Goal: Task Accomplishment & Management: Use online tool/utility

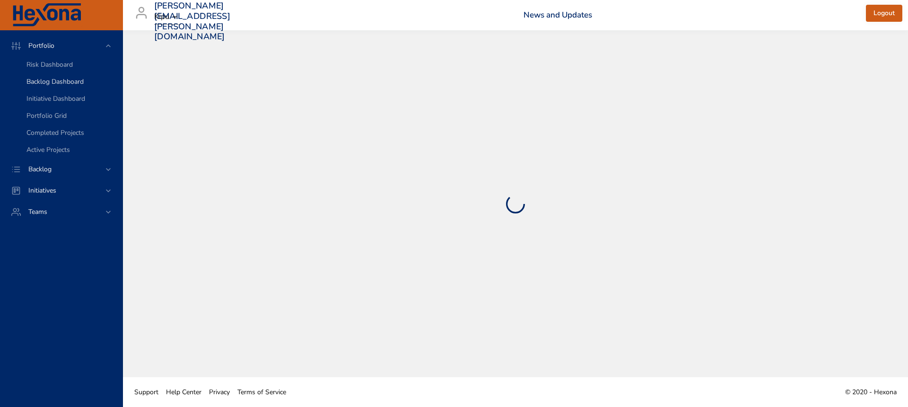
click at [72, 85] on span "Backlog Dashboard" at bounding box center [54, 81] width 57 height 9
click at [80, 165] on div "Backlog" at bounding box center [62, 169] width 83 height 10
click at [100, 85] on div "Backlog Details" at bounding box center [70, 85] width 88 height 9
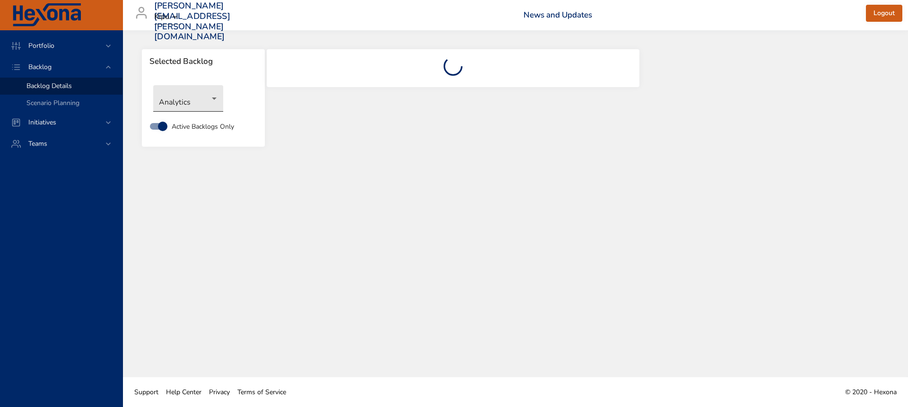
click at [199, 101] on body "Portfolio Backlog Backlog Details Scenario Planning Initiatives Teams elissa.fj…" at bounding box center [454, 203] width 908 height 407
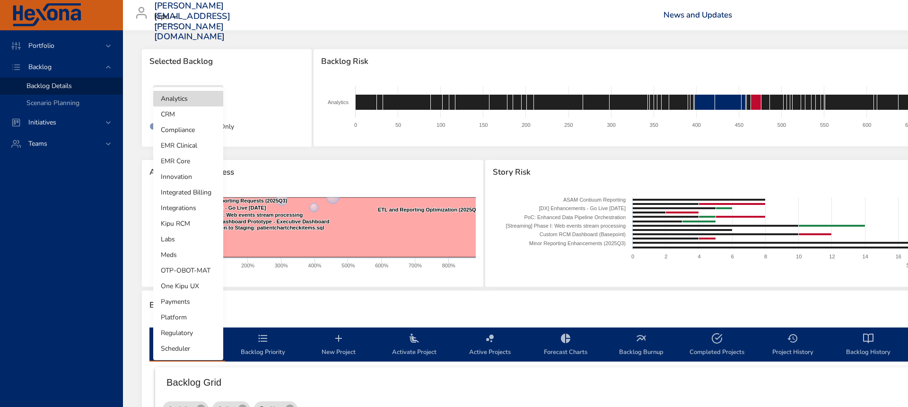
click at [185, 285] on li "One Kipu UX" at bounding box center [188, 286] width 70 height 16
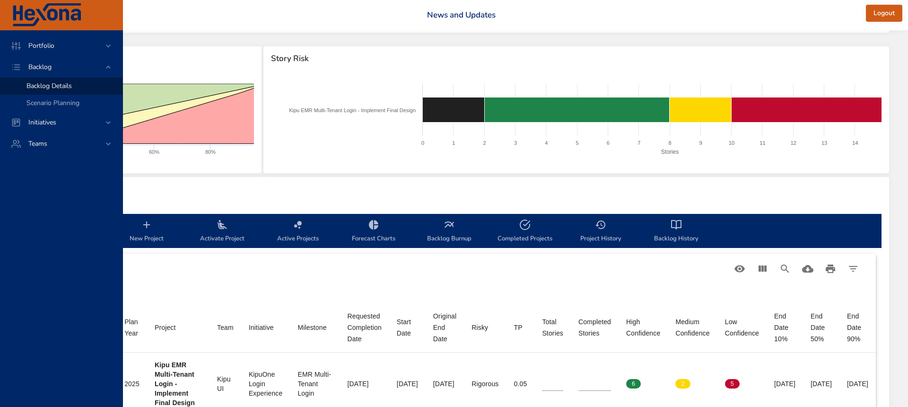
scroll to position [114, 253]
click at [766, 269] on icon "View Columns" at bounding box center [763, 268] width 8 height 6
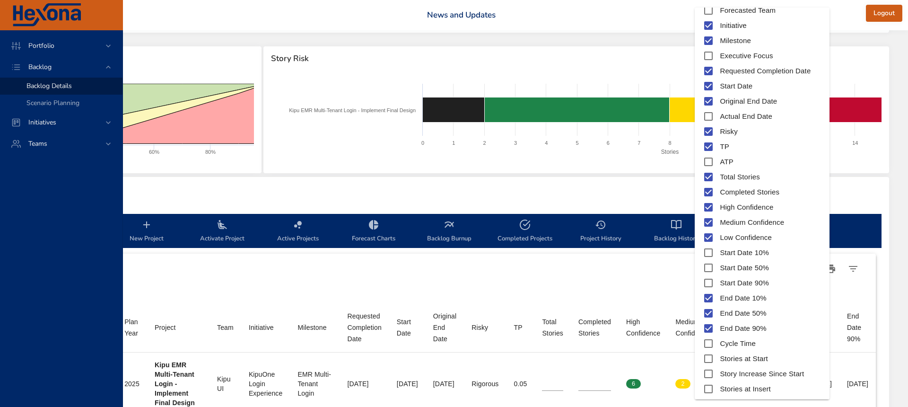
scroll to position [168, 0]
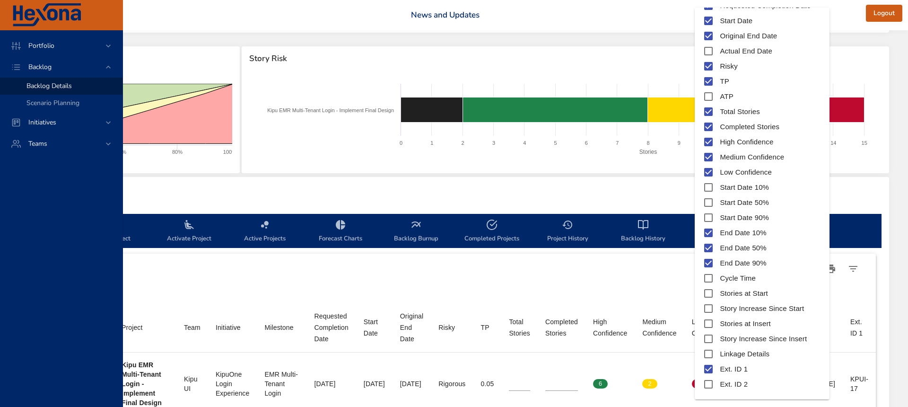
click at [687, 282] on div at bounding box center [454, 203] width 908 height 407
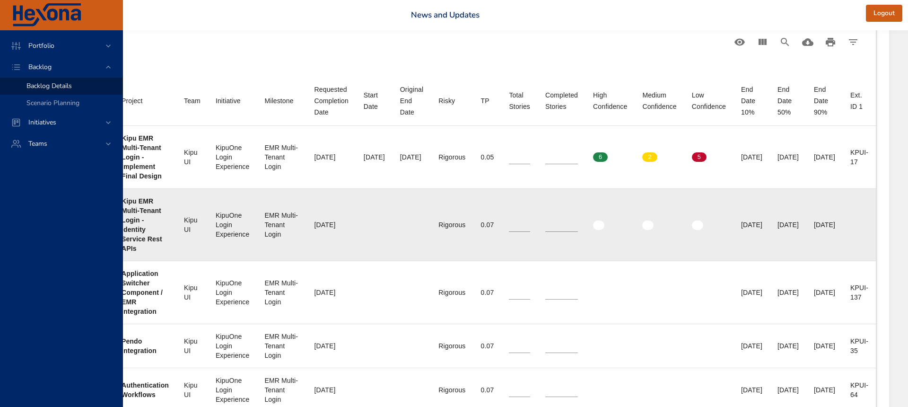
scroll to position [336, 286]
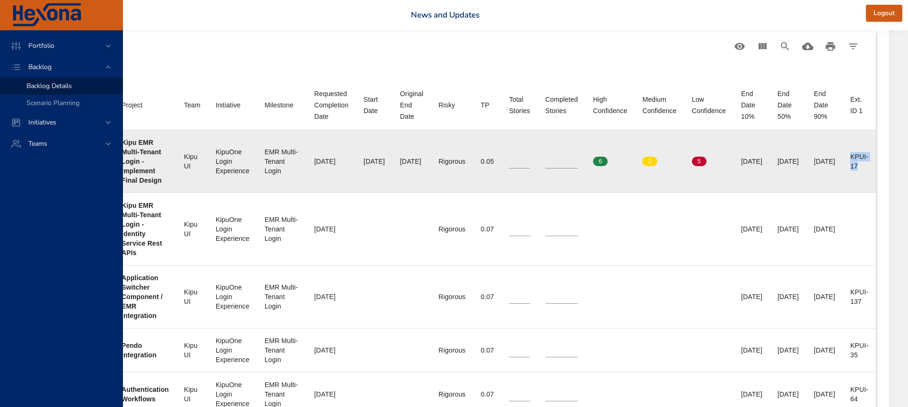
drag, startPoint x: 850, startPoint y: 154, endPoint x: 866, endPoint y: 167, distance: 20.8
click at [866, 167] on td "Ext. ID 1 KPUI-17" at bounding box center [859, 161] width 33 height 63
copy div "KPUI-17"
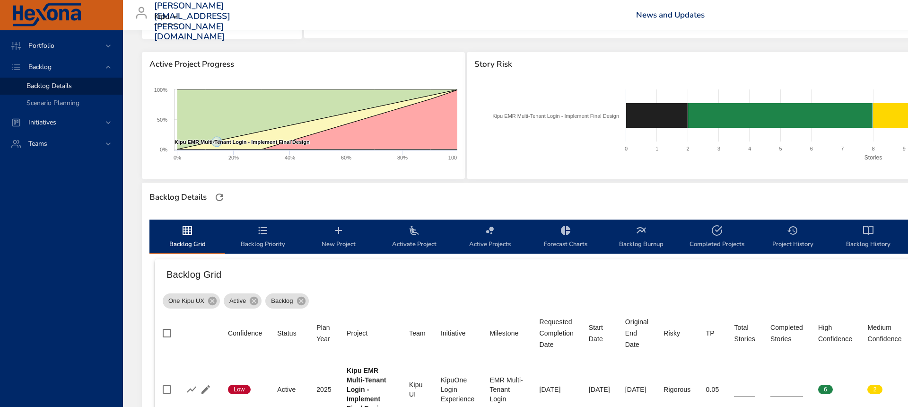
scroll to position [0, 0]
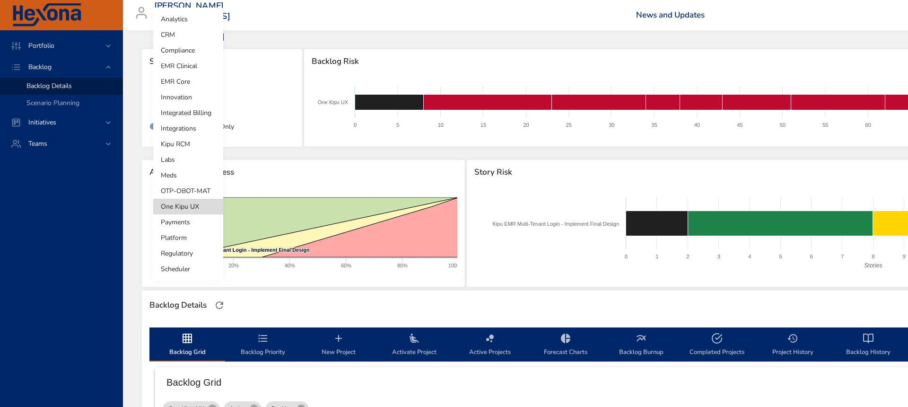
click at [181, 99] on body "Portfolio Backlog Backlog Details Scenario Planning Initiatives Teams elissa.fj…" at bounding box center [454, 203] width 908 height 407
click at [201, 232] on li "Platform" at bounding box center [188, 238] width 70 height 16
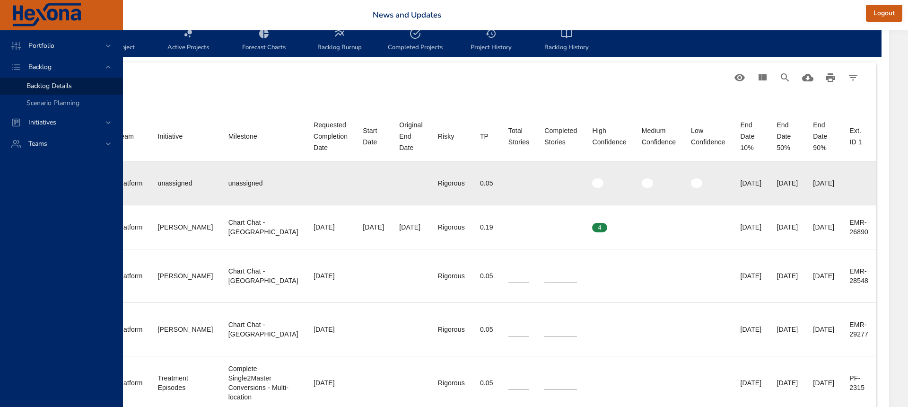
scroll to position [317, 317]
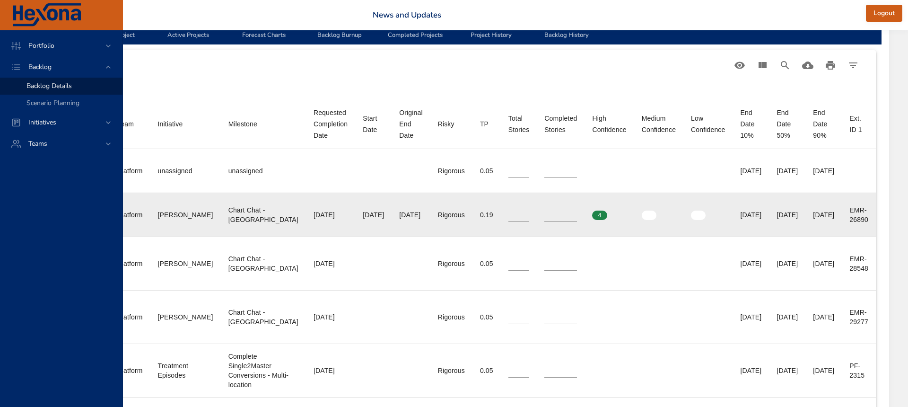
click at [851, 212] on div "EMR-26890" at bounding box center [858, 214] width 19 height 19
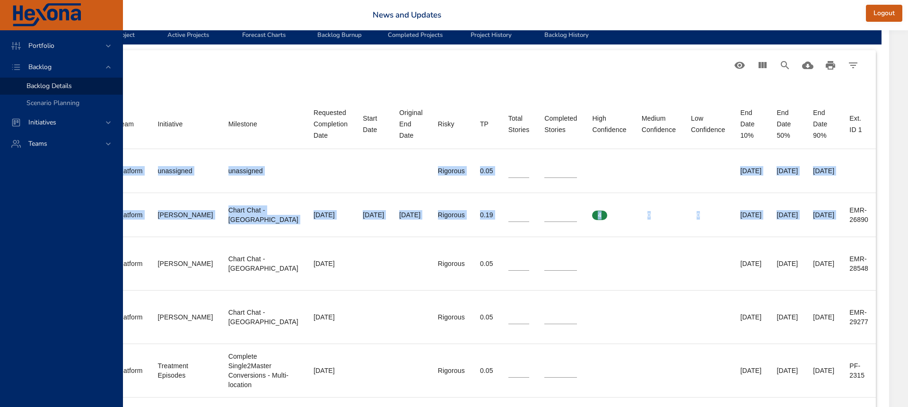
drag, startPoint x: 849, startPoint y: 210, endPoint x: 878, endPoint y: 226, distance: 33.7
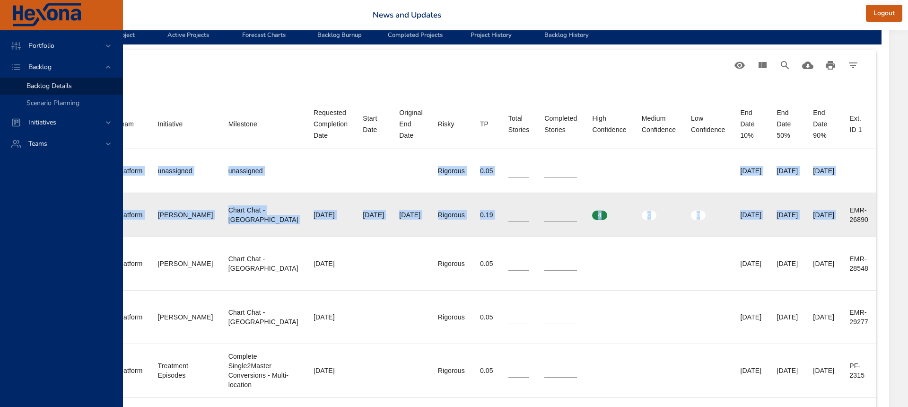
click at [866, 220] on div "EMR-26890" at bounding box center [858, 214] width 19 height 19
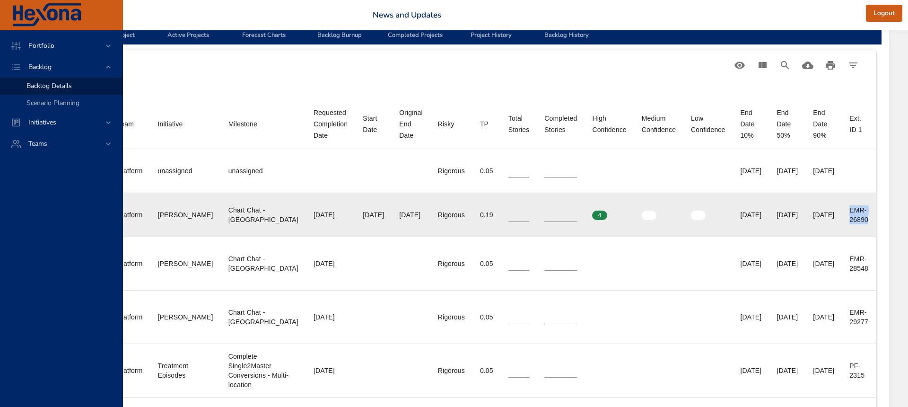
drag, startPoint x: 846, startPoint y: 207, endPoint x: 871, endPoint y: 221, distance: 28.2
click at [871, 221] on td "Ext. ID 1 EMR-26890" at bounding box center [859, 214] width 34 height 44
copy div "EMR-26890"
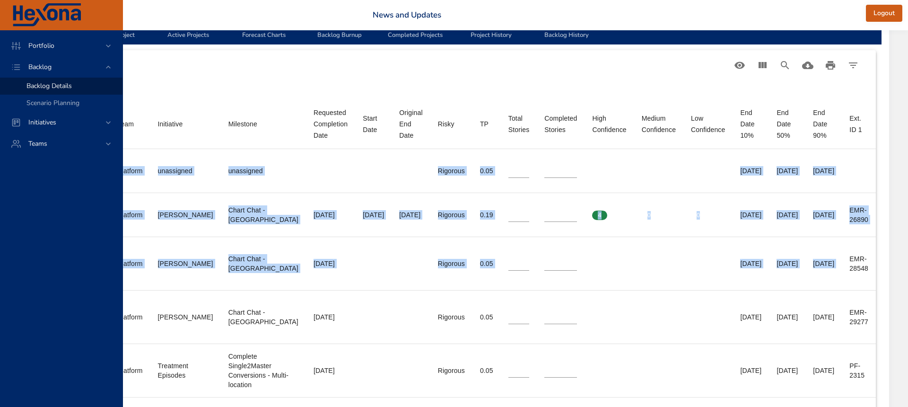
drag, startPoint x: 848, startPoint y: 260, endPoint x: 876, endPoint y: 276, distance: 32.6
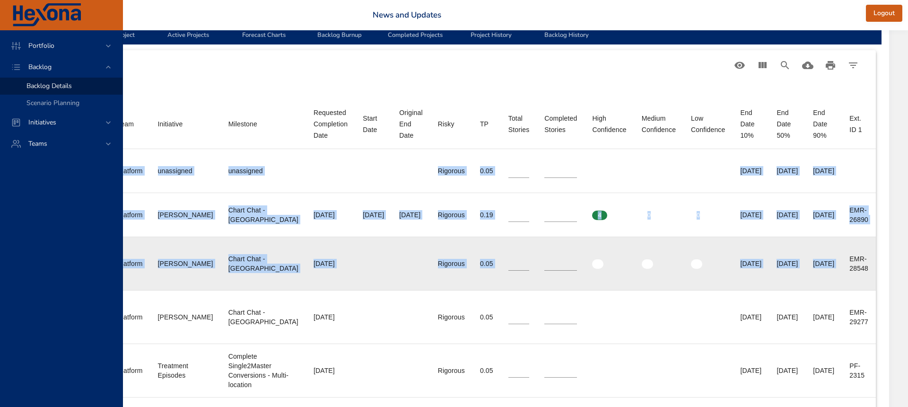
click at [866, 270] on div "EMR-28548" at bounding box center [858, 263] width 19 height 19
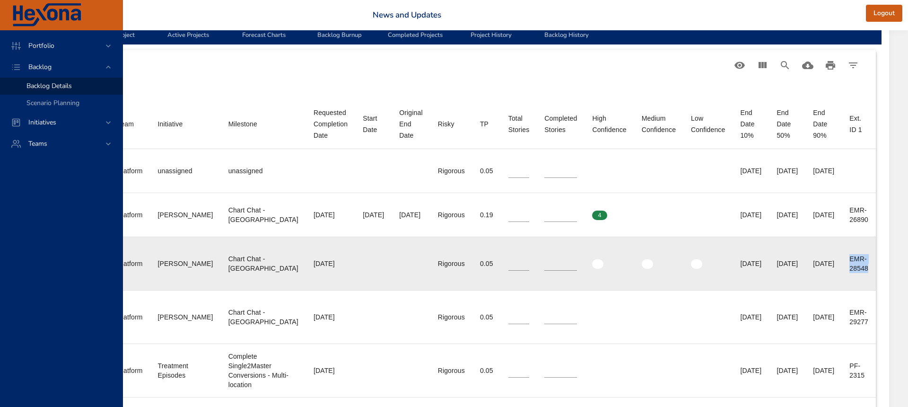
drag, startPoint x: 869, startPoint y: 269, endPoint x: 848, endPoint y: 258, distance: 23.9
click at [848, 258] on td "Ext. ID 1 EMR-28548" at bounding box center [859, 262] width 34 height 53
copy div "EMR-28548"
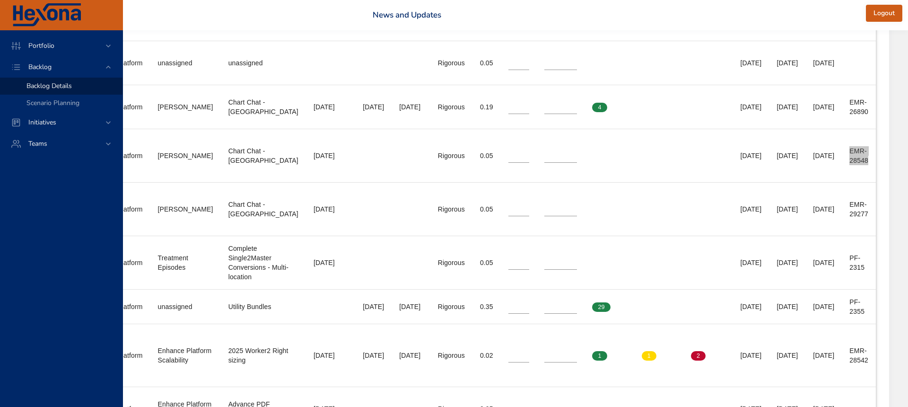
scroll to position [426, 307]
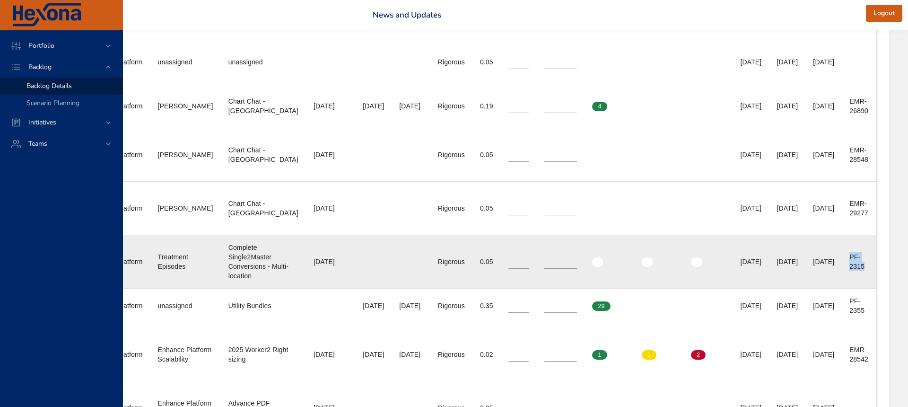
drag, startPoint x: 860, startPoint y: 257, endPoint x: 874, endPoint y: 266, distance: 16.8
click at [868, 266] on div "PF-2315" at bounding box center [858, 261] width 19 height 19
copy div "PF-2315"
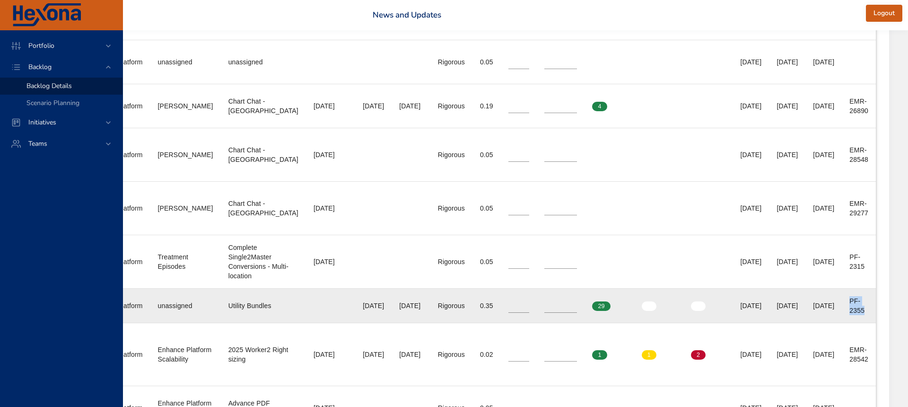
drag, startPoint x: 858, startPoint y: 301, endPoint x: 882, endPoint y: 311, distance: 25.8
click at [876, 311] on td "Ext. ID 1 PF-2355" at bounding box center [859, 305] width 34 height 35
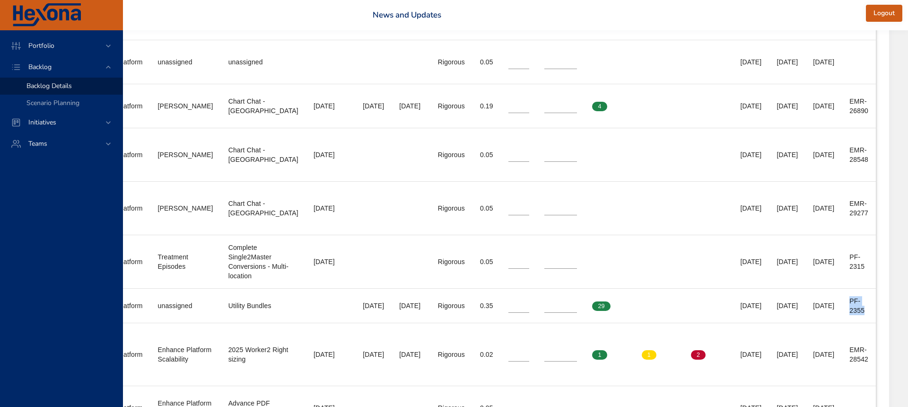
copy div "PF-2355"
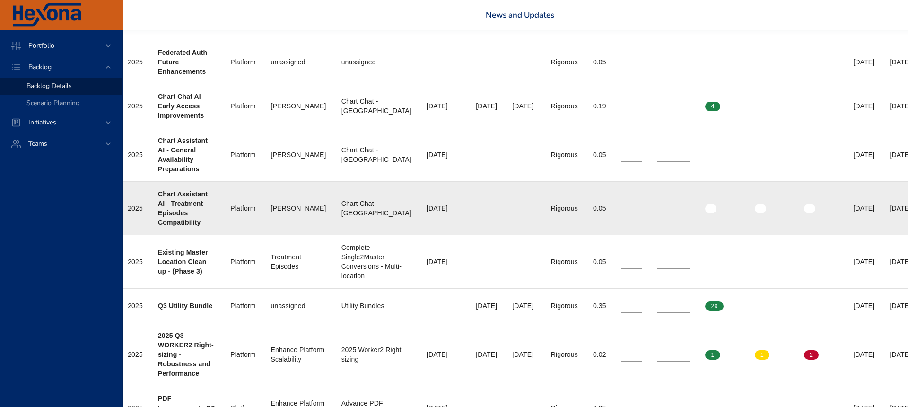
scroll to position [426, 0]
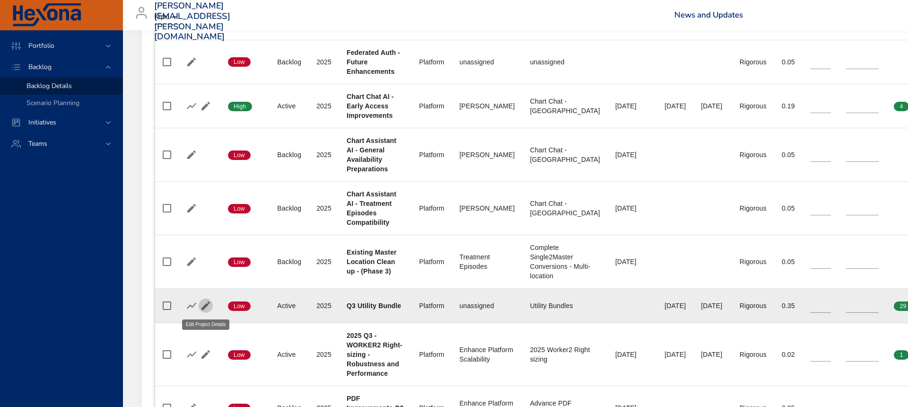
click at [207, 305] on icon "button" at bounding box center [205, 305] width 9 height 9
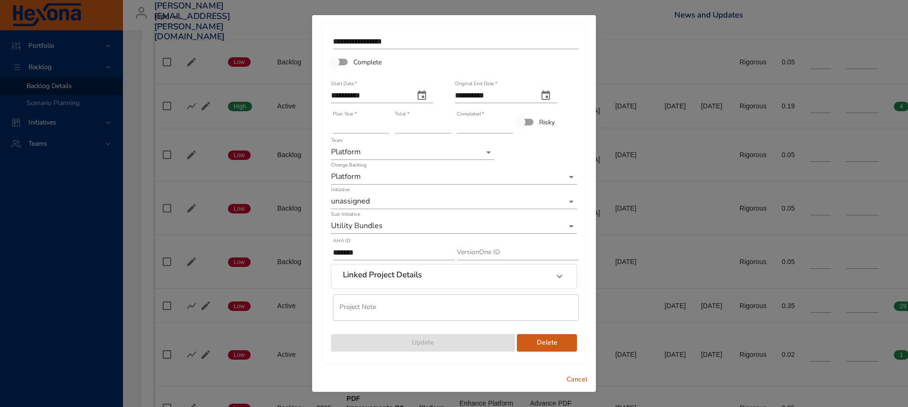
click at [507, 123] on input "**" at bounding box center [485, 125] width 56 height 15
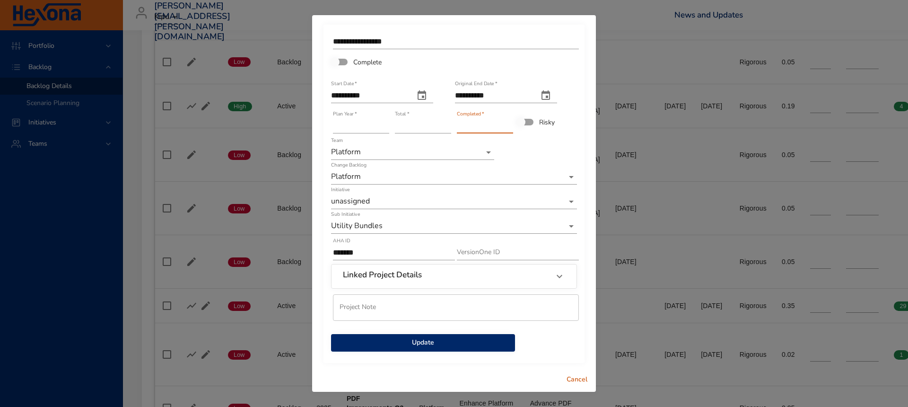
type input "**"
click at [507, 123] on input "**" at bounding box center [485, 125] width 56 height 15
click at [463, 344] on span "Update" at bounding box center [423, 343] width 169 height 12
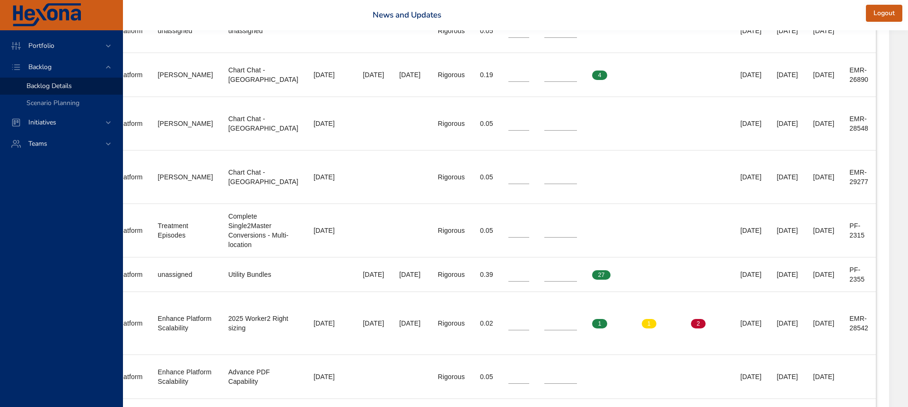
scroll to position [462, 317]
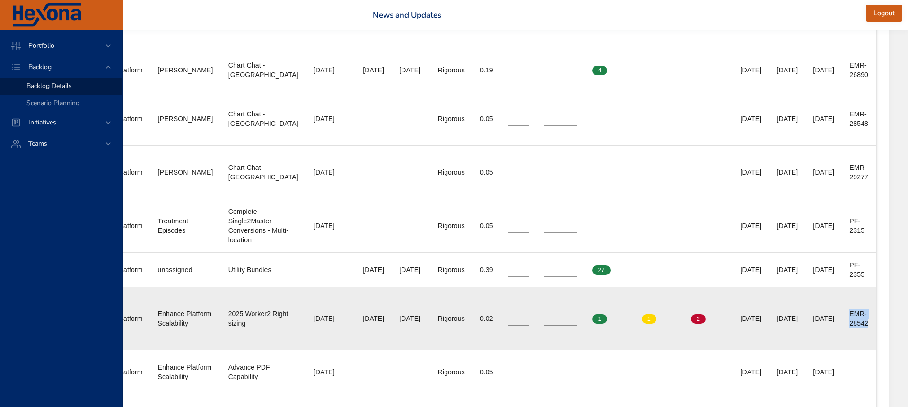
drag, startPoint x: 849, startPoint y: 313, endPoint x: 867, endPoint y: 326, distance: 22.0
click at [867, 326] on div "EMR-28542" at bounding box center [858, 318] width 19 height 19
copy div "EMR-28542"
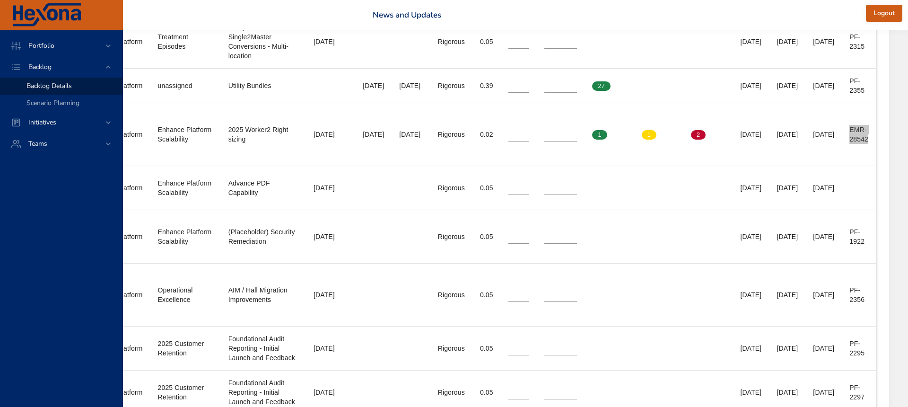
scroll to position [647, 317]
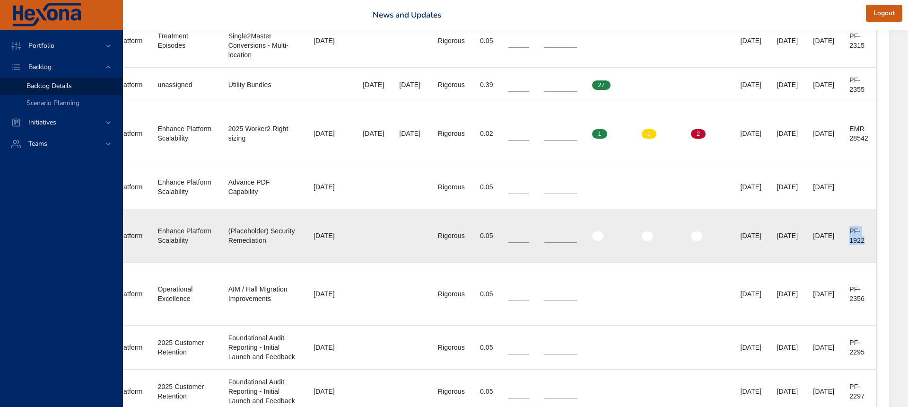
drag, startPoint x: 850, startPoint y: 231, endPoint x: 867, endPoint y: 243, distance: 20.7
click at [867, 243] on div "PF-1922" at bounding box center [858, 235] width 19 height 19
copy div "PF-1922"
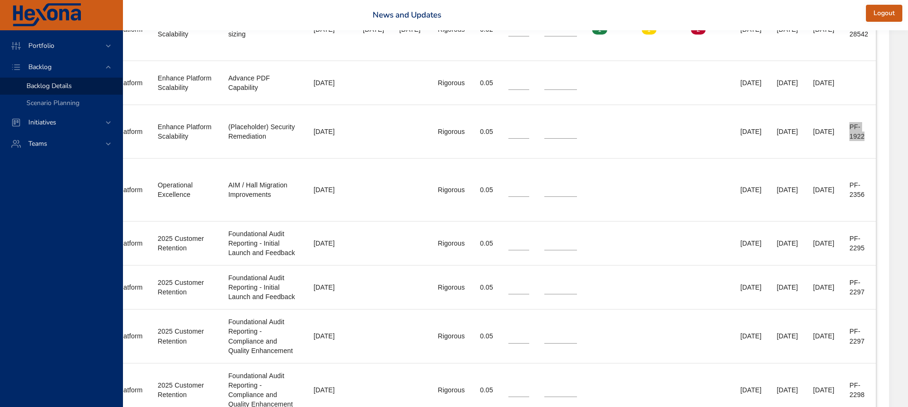
scroll to position [751, 317]
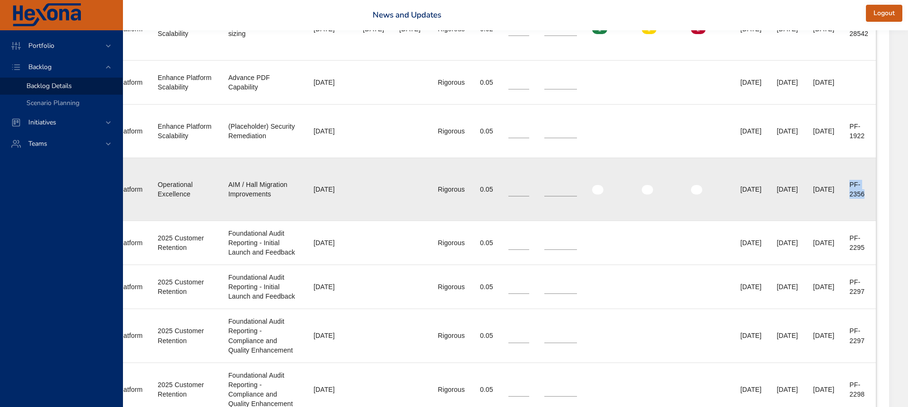
drag, startPoint x: 850, startPoint y: 184, endPoint x: 865, endPoint y: 194, distance: 18.1
click at [865, 194] on div "PF-2356" at bounding box center [858, 189] width 19 height 19
copy div "PF-2356"
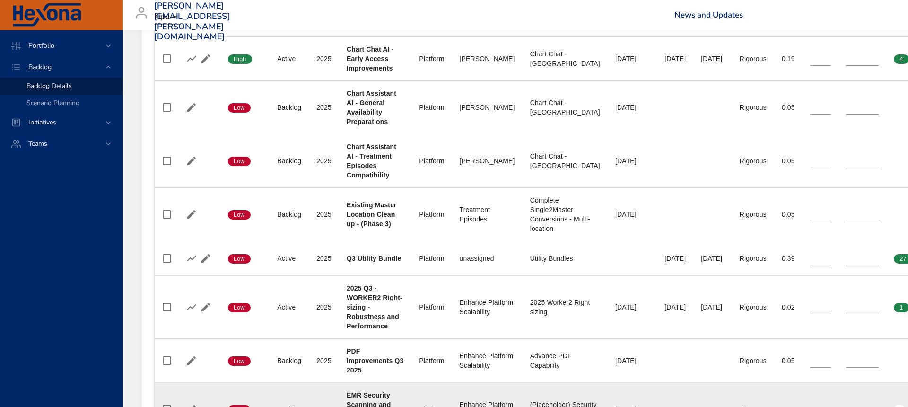
scroll to position [456, 0]
